Goal: Task Accomplishment & Management: Manage account settings

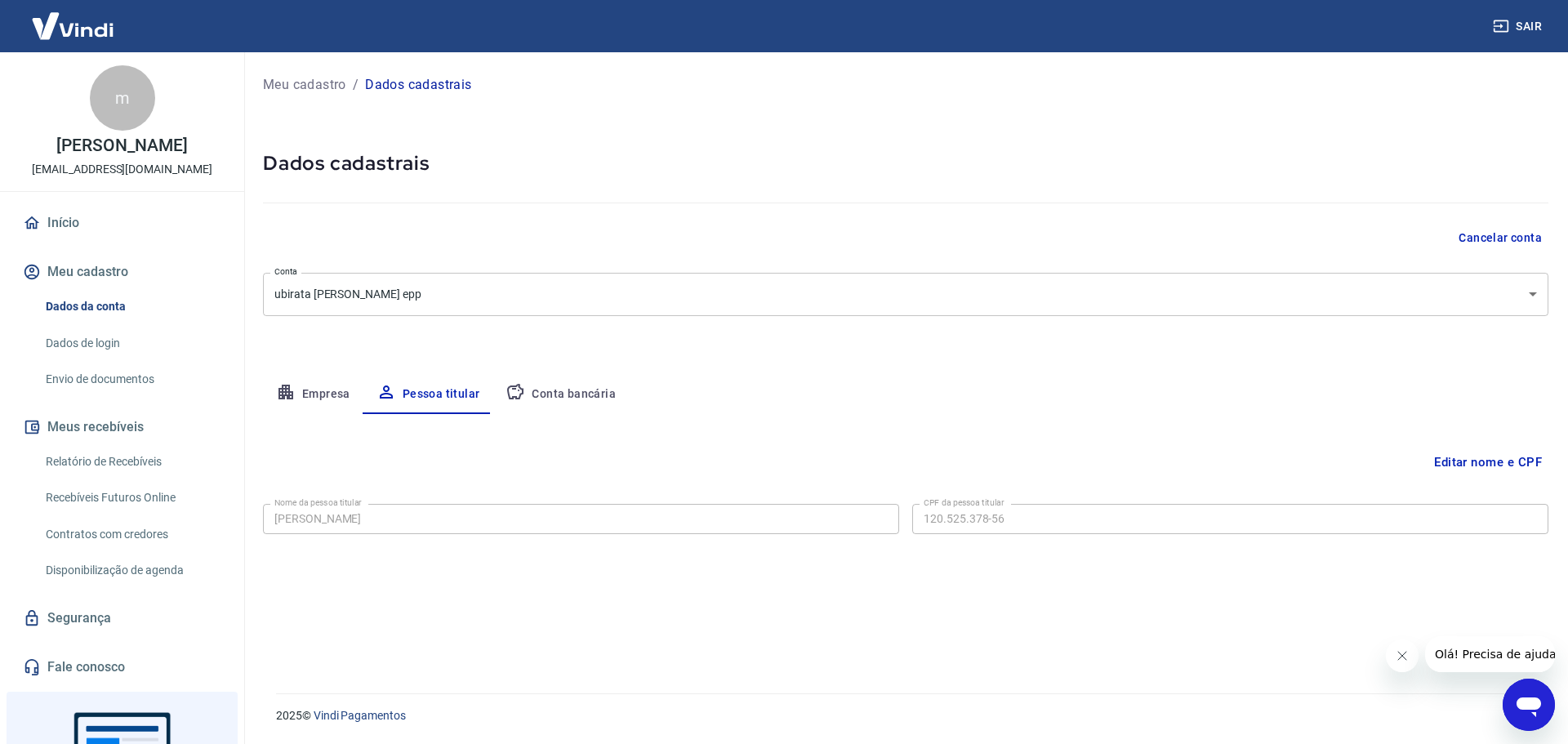
click at [94, 268] on button "Meu cadastro" at bounding box center [122, 271] width 205 height 36
click at [1474, 462] on button "Editar nome e CPF" at bounding box center [1488, 462] width 121 height 31
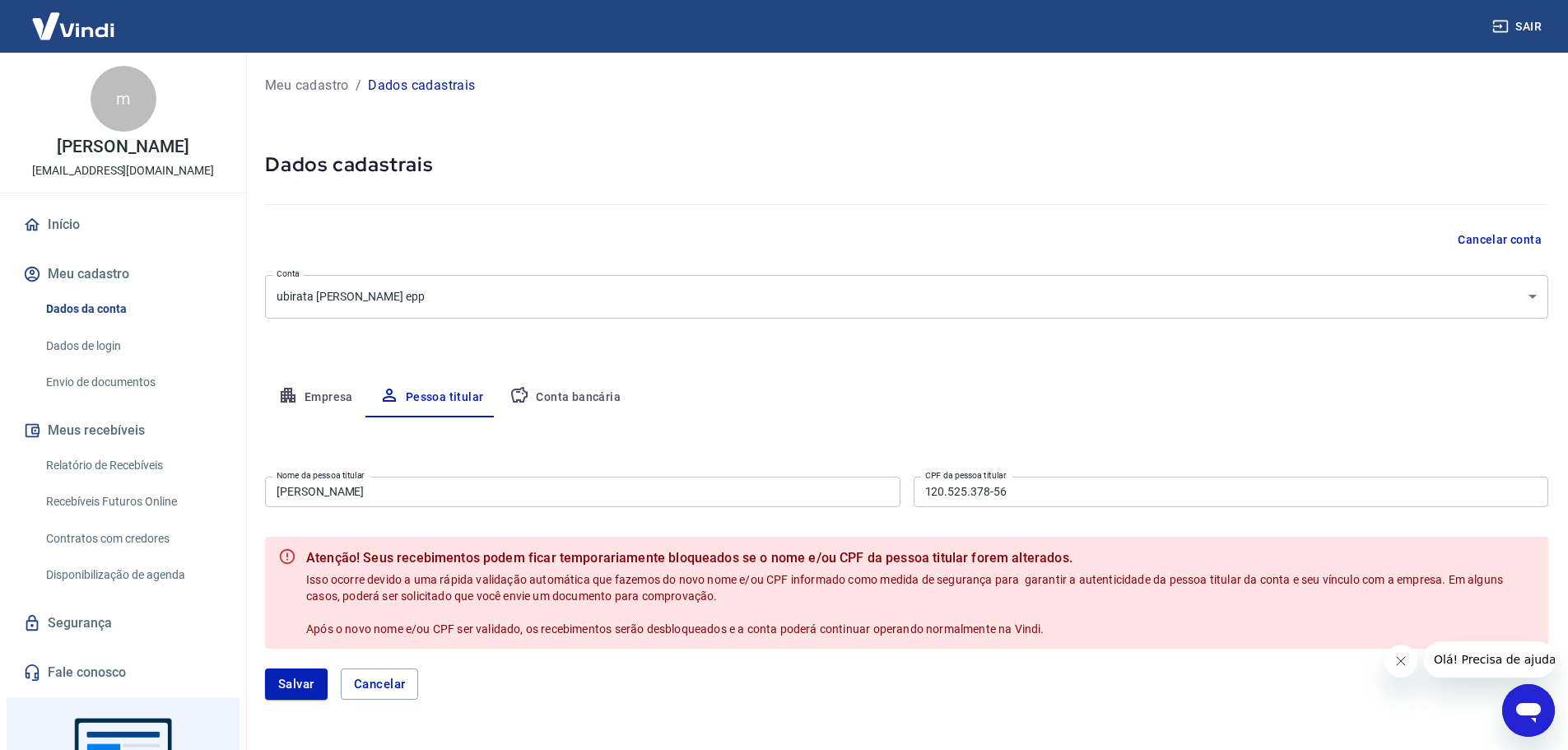
click at [373, 498] on input "[PERSON_NAME]" at bounding box center [582, 491] width 635 height 31
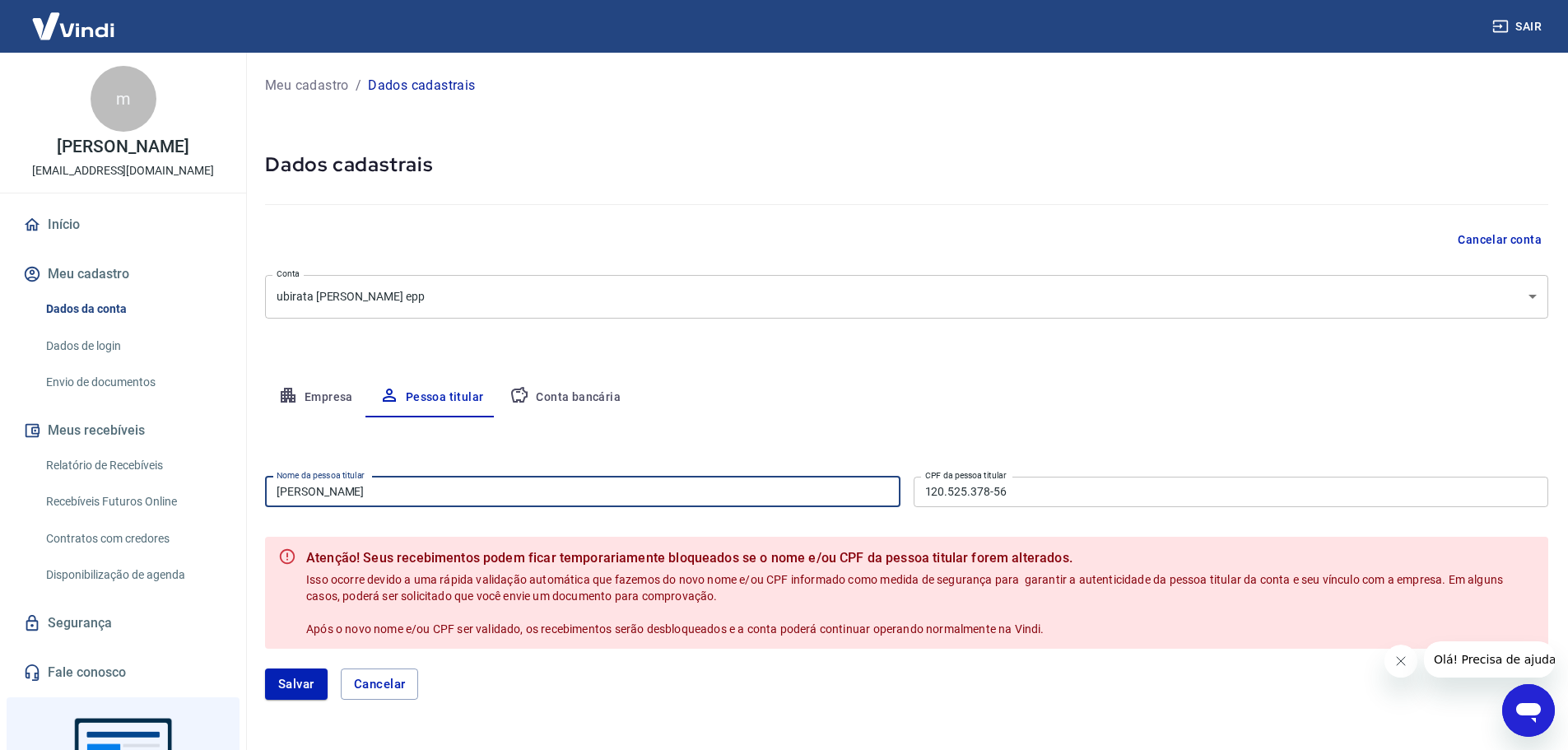
drag, startPoint x: 375, startPoint y: 494, endPoint x: 252, endPoint y: 499, distance: 123.1
click at [252, 499] on div "Meu cadastro / Dados cadastrais Dados cadastrais Cancelar conta Conta ubirata […" at bounding box center [907, 396] width 1322 height 687
type input "[PERSON_NAME]"
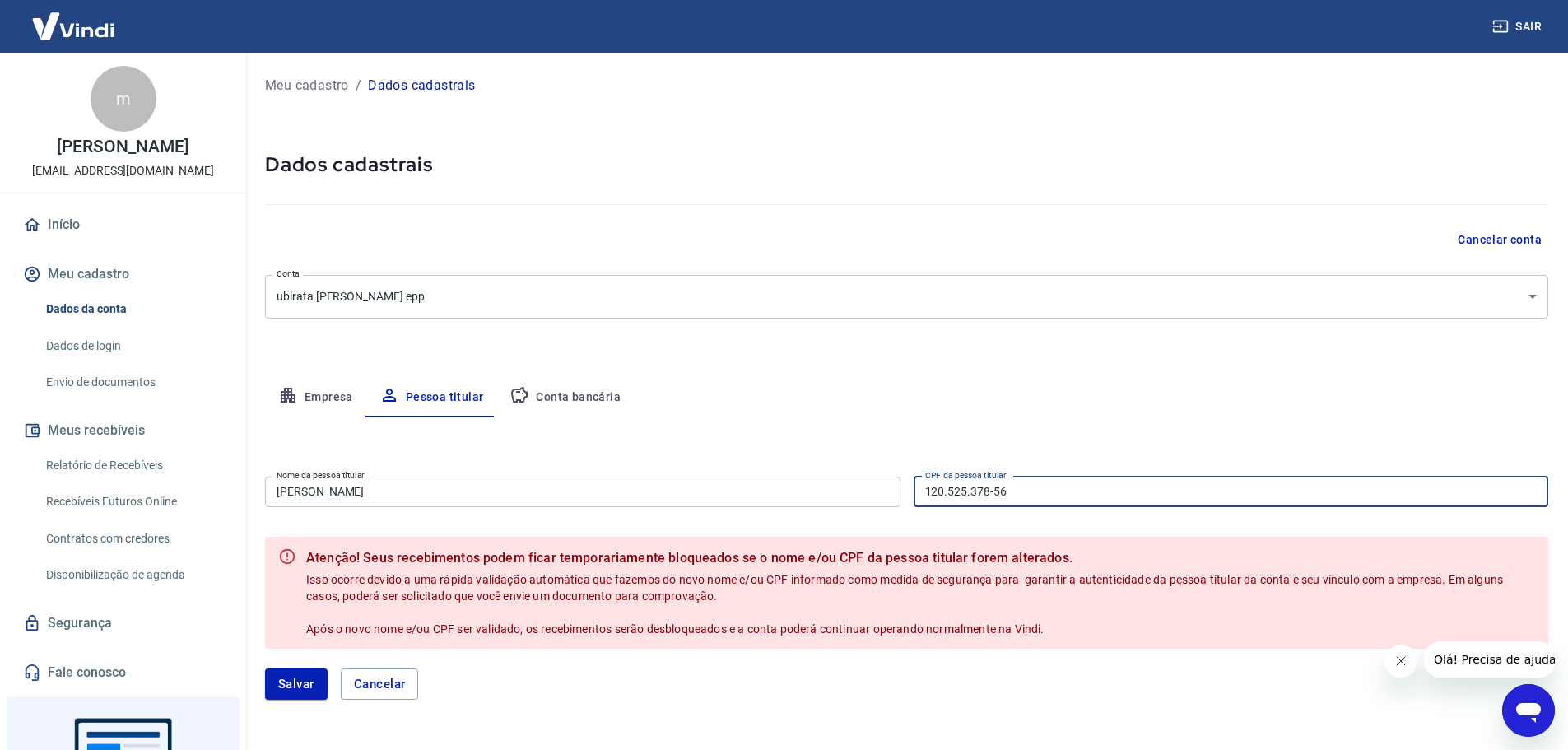
click at [1027, 490] on input "120.525.378-56" at bounding box center [1230, 491] width 635 height 31
drag, startPoint x: 1024, startPoint y: 490, endPoint x: 833, endPoint y: 495, distance: 191.1
click at [833, 495] on div "Nome da pessoa titular [PERSON_NAME] Nome da pessoa titular CPF da pessoa titul…" at bounding box center [907, 489] width 1283 height 40
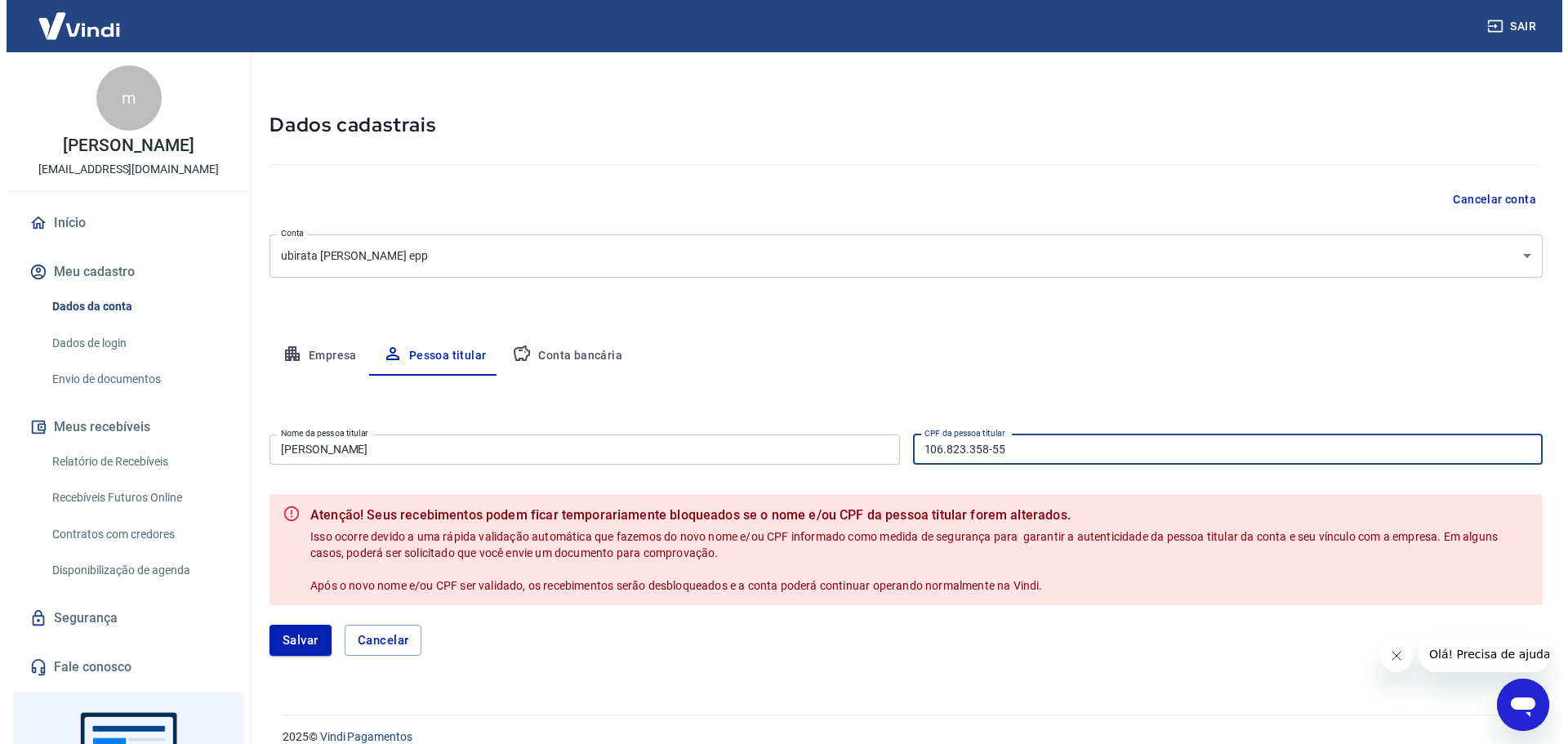
scroll to position [60, 0]
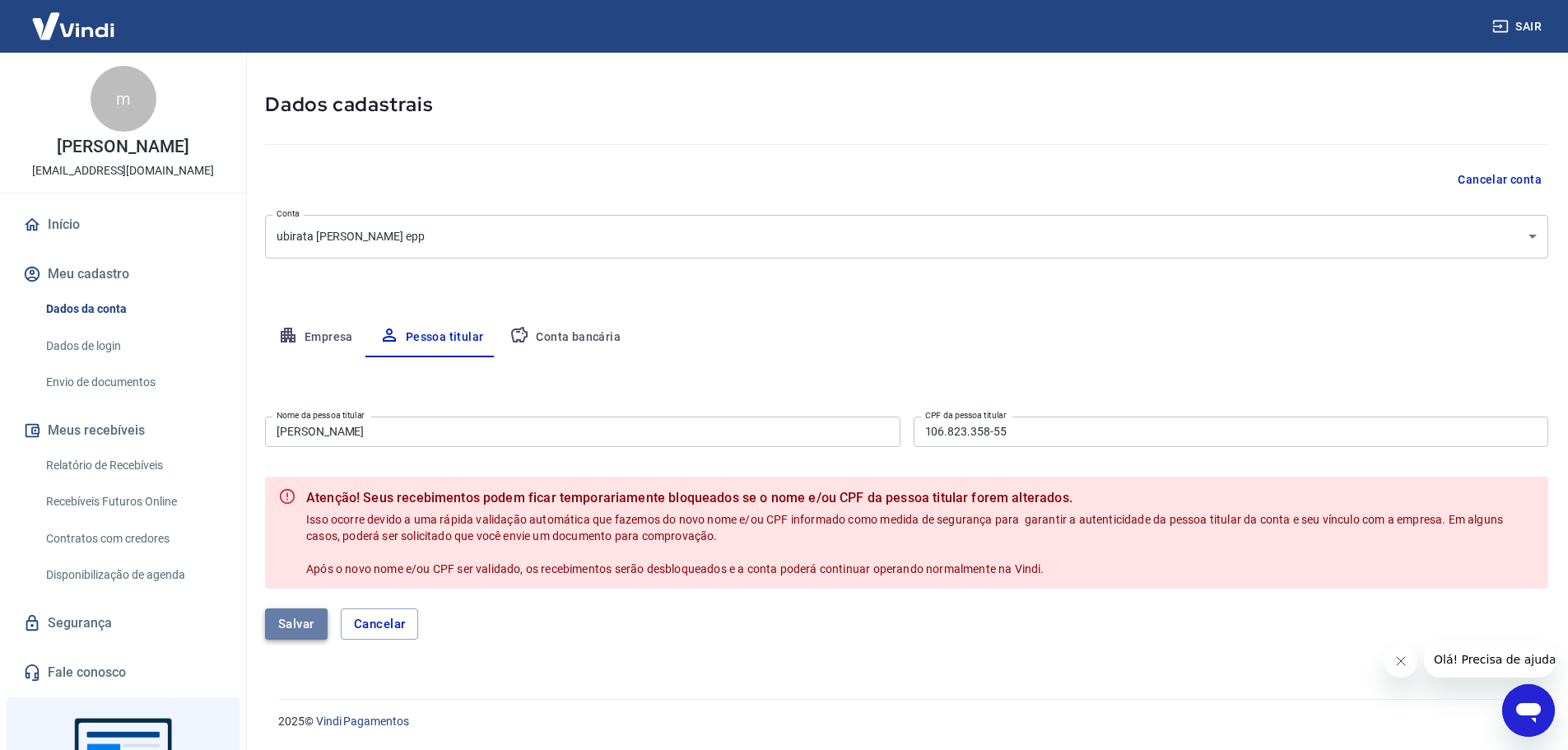
click at [299, 624] on button "Salvar" at bounding box center [296, 624] width 62 height 32
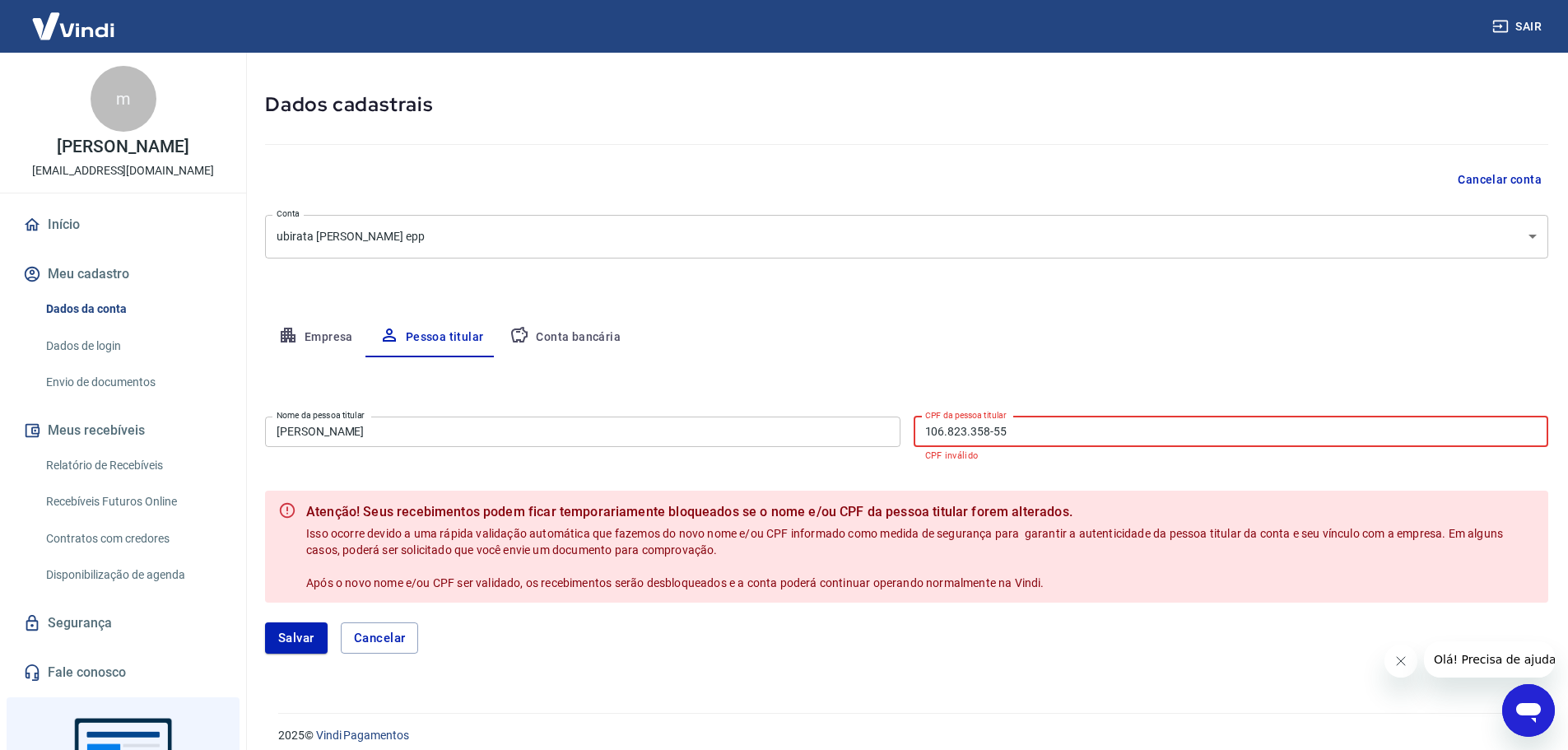
drag, startPoint x: 994, startPoint y: 431, endPoint x: 1005, endPoint y: 431, distance: 11.0
click at [995, 431] on input "106.823.358-55" at bounding box center [1230, 432] width 635 height 31
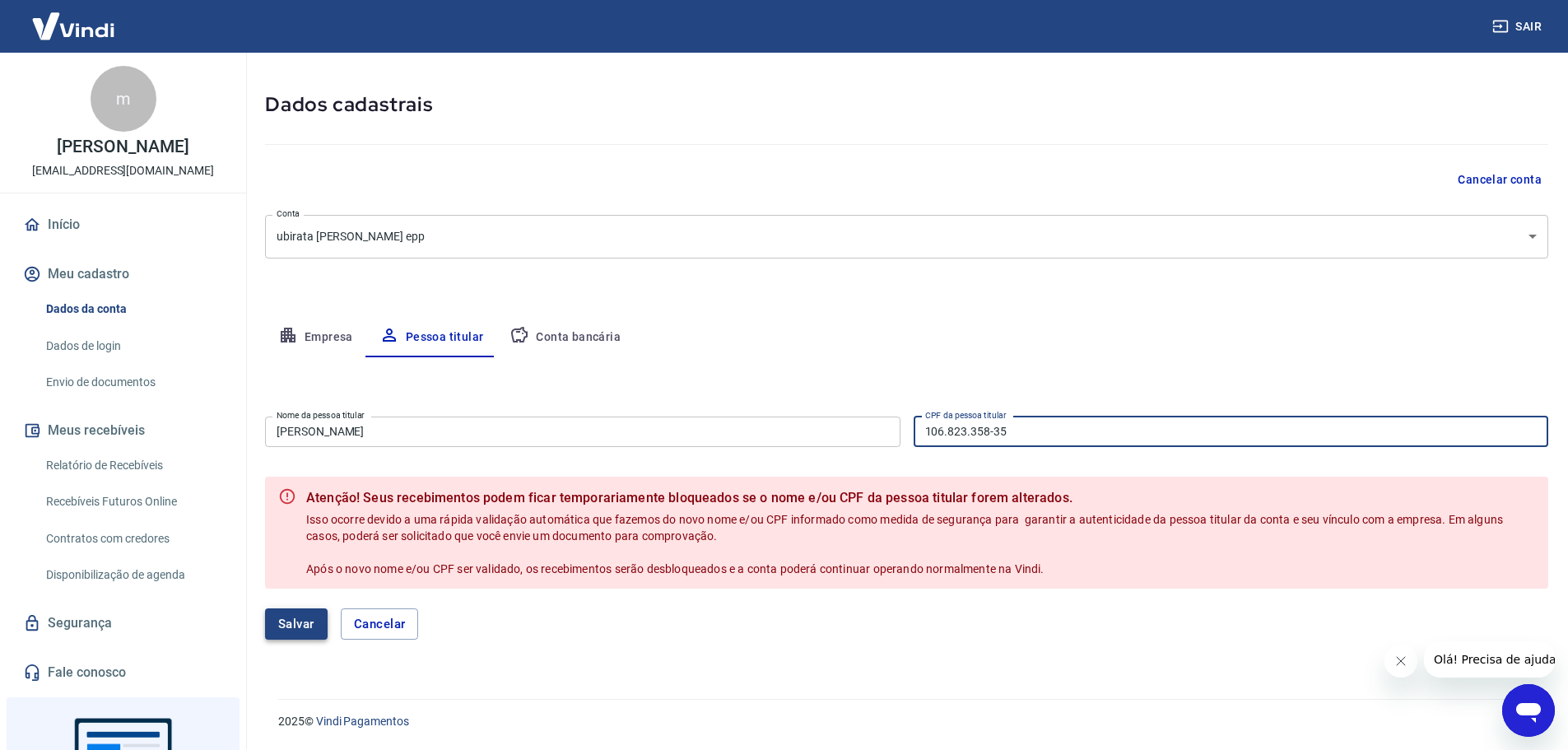
type input "106.823.358-35"
click at [302, 628] on button "Salvar" at bounding box center [296, 624] width 62 height 32
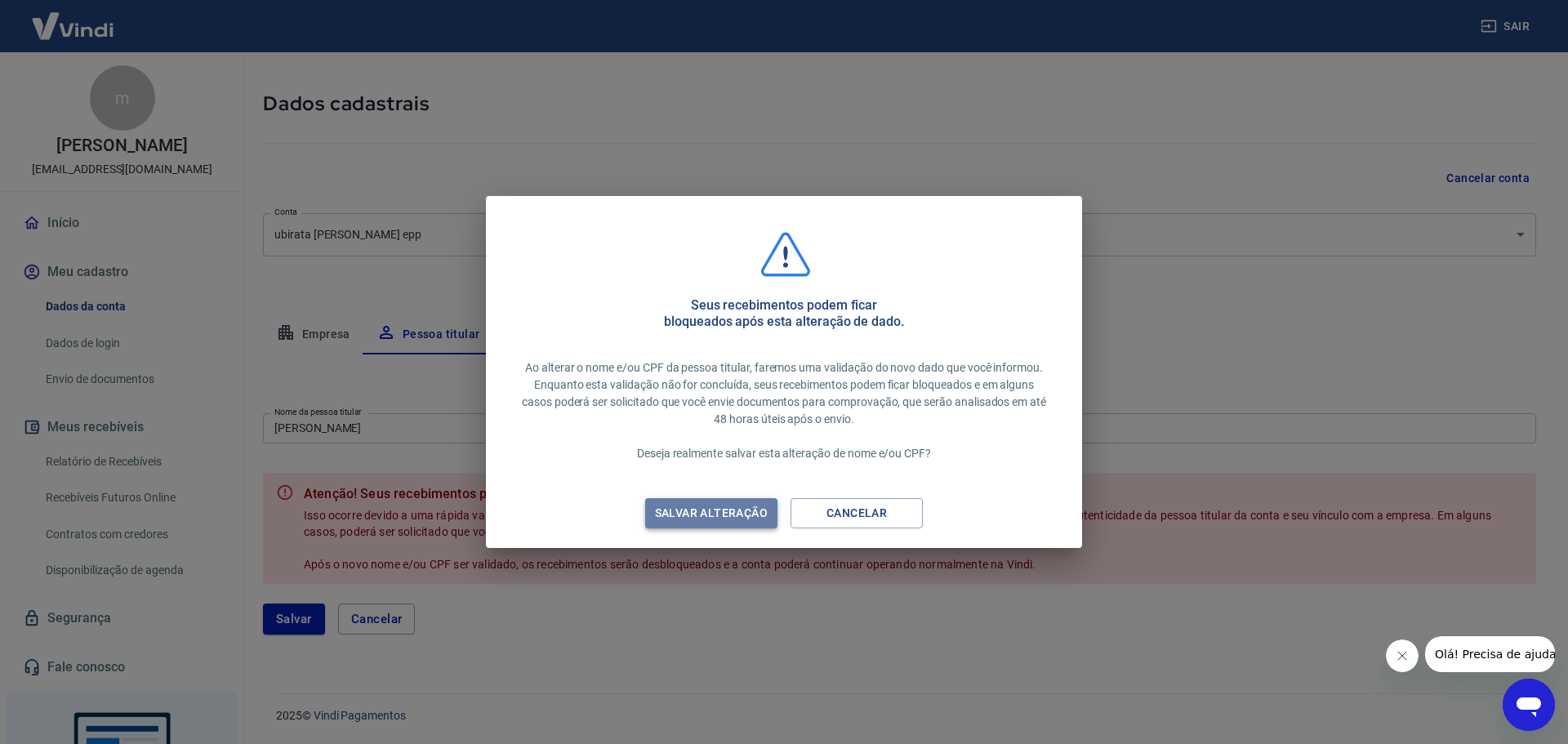
click at [712, 508] on div "Salvar alteração" at bounding box center [711, 513] width 152 height 20
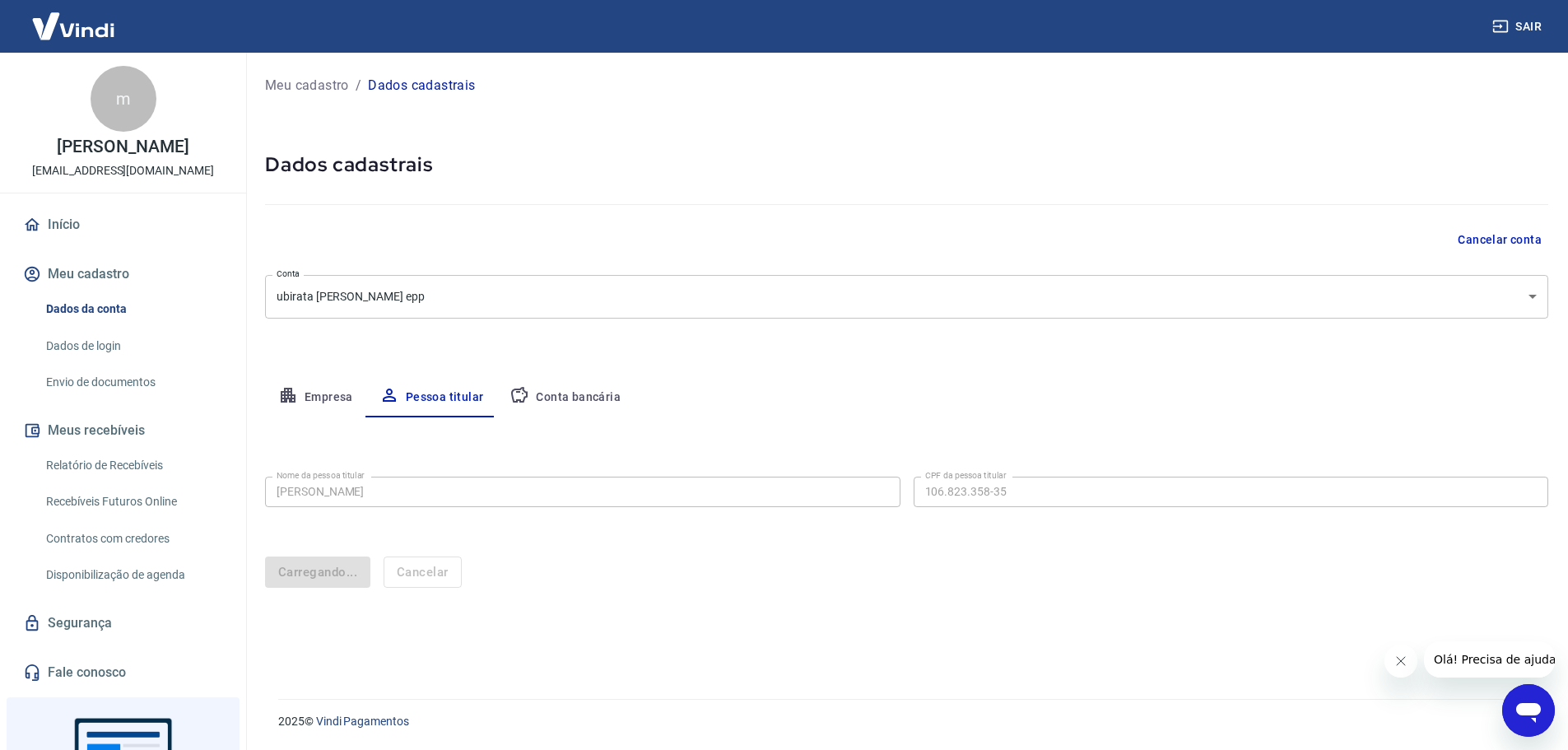
scroll to position [0, 0]
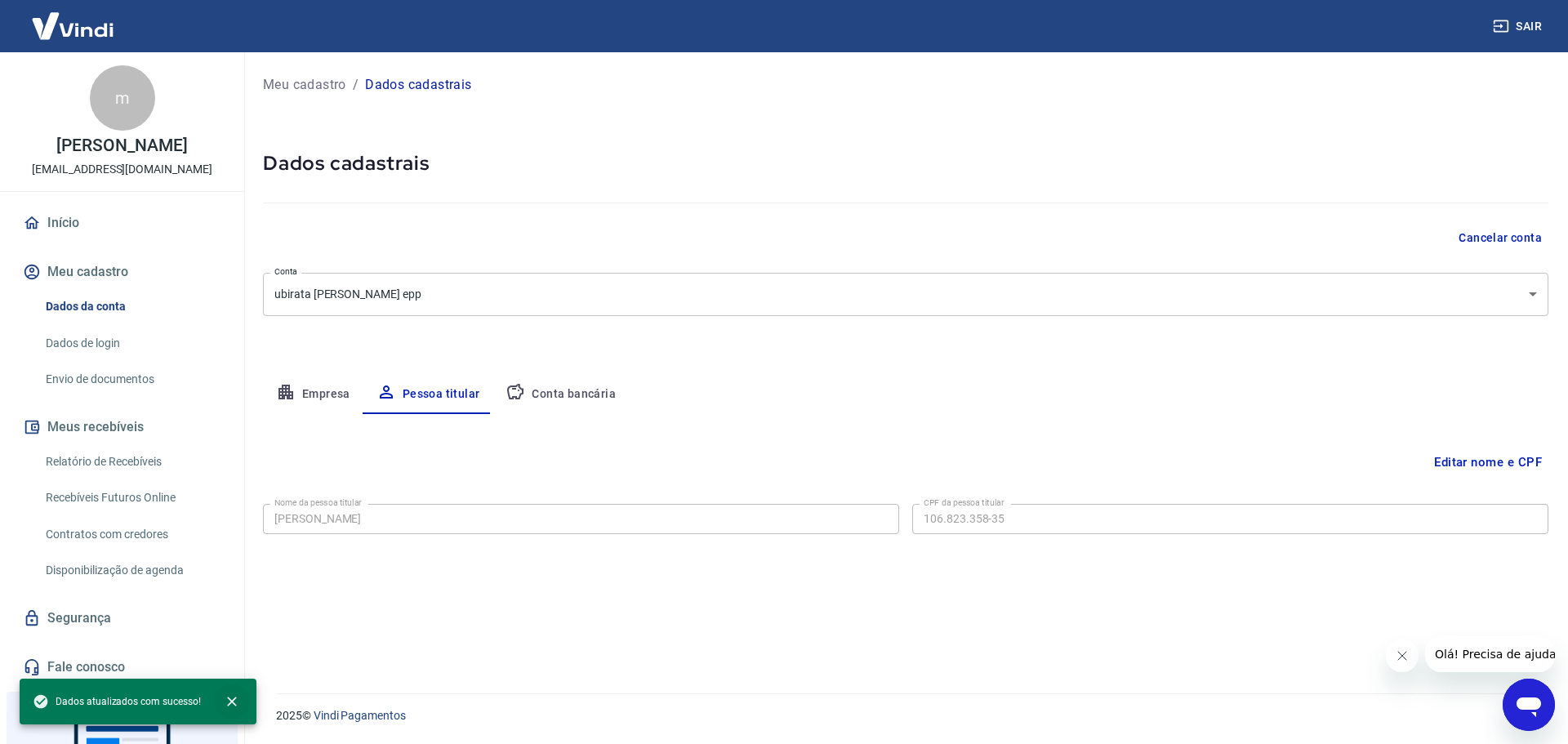
click at [227, 702] on icon "close" at bounding box center [232, 702] width 17 height 17
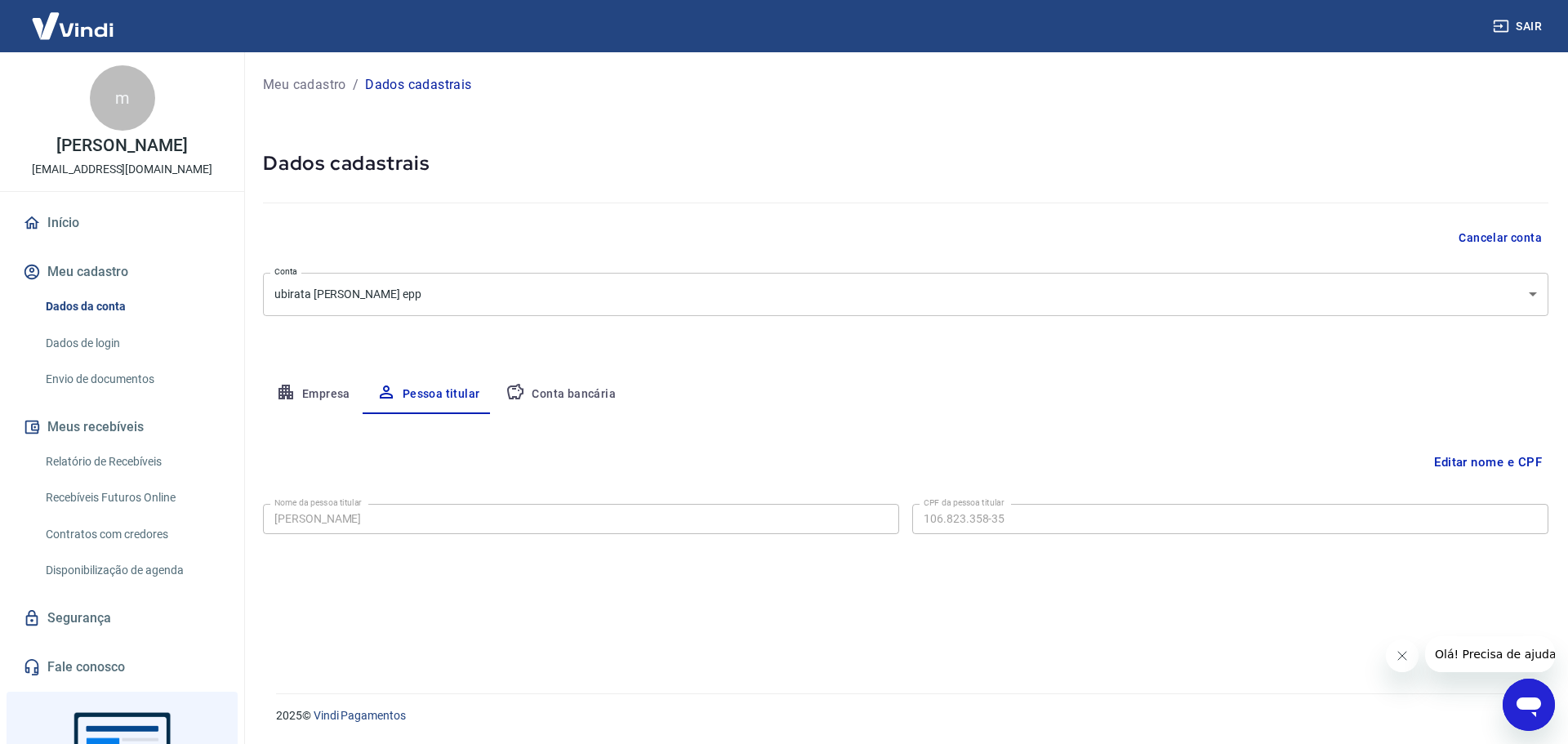
click at [105, 375] on link "Envio de documentos" at bounding box center [131, 379] width 186 height 33
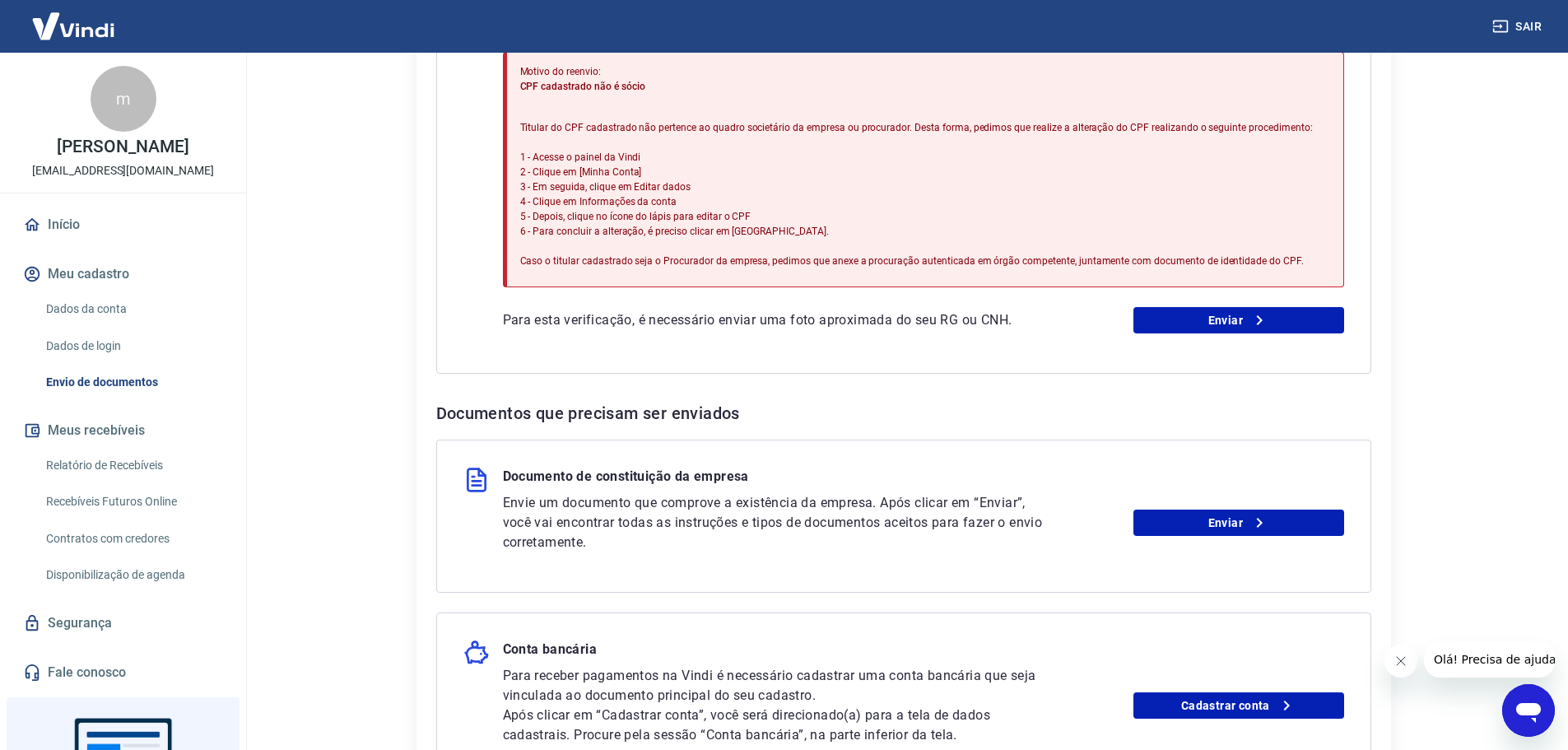
scroll to position [494, 0]
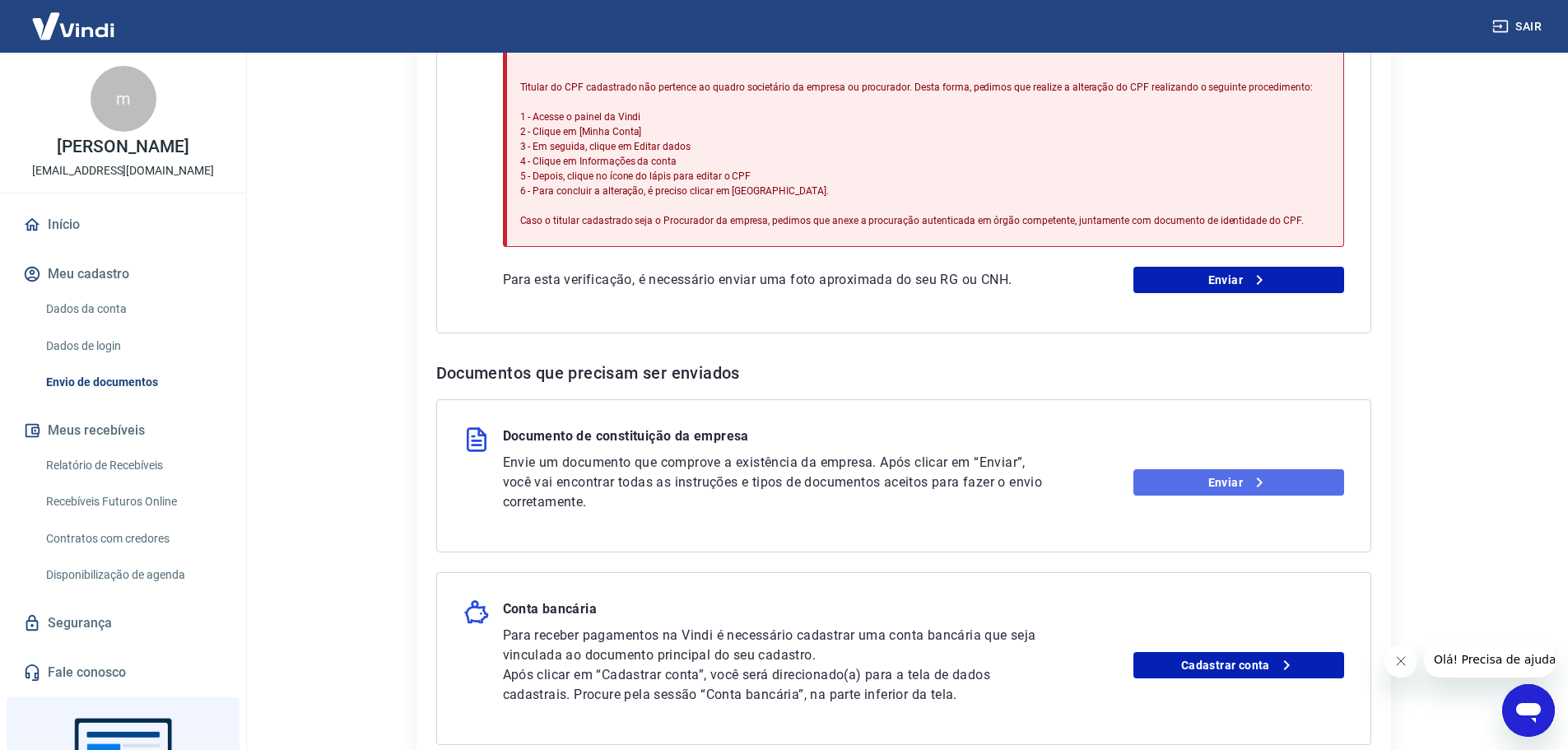
click at [1268, 478] on icon at bounding box center [1258, 482] width 20 height 20
